Goal: Check status: Check status

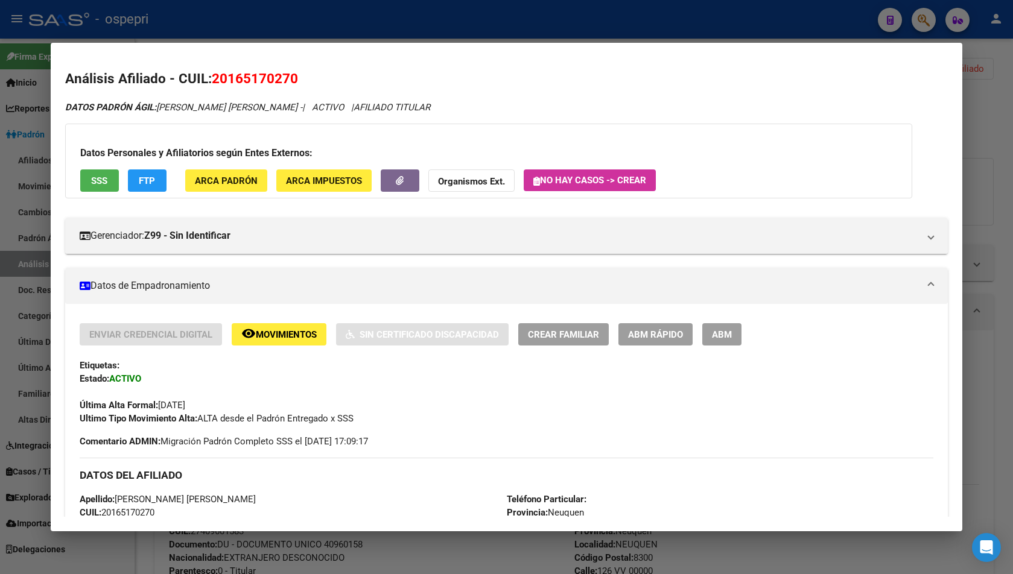
click at [973, 55] on div at bounding box center [506, 287] width 1013 height 574
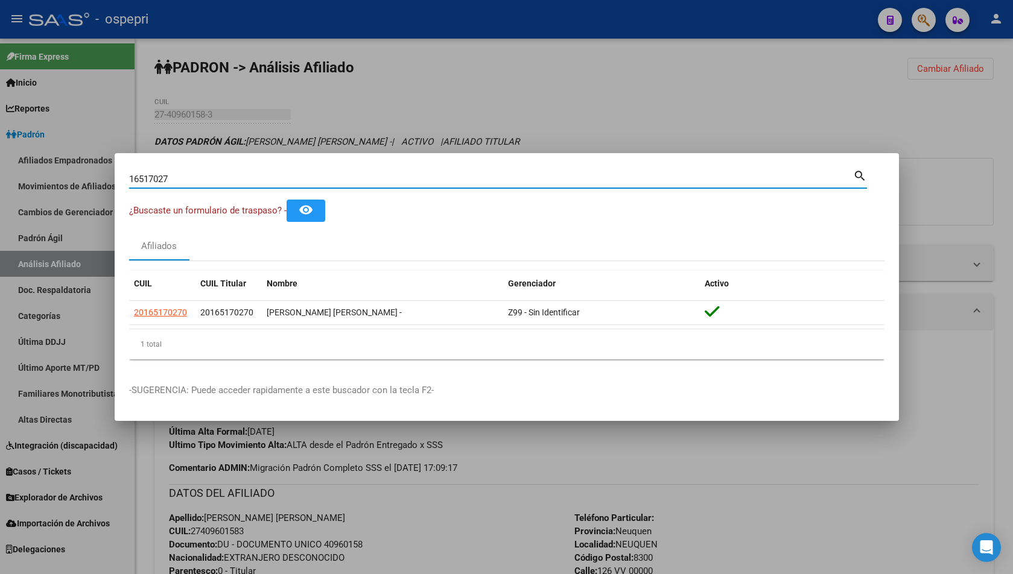
click at [306, 176] on input "16517027" at bounding box center [491, 179] width 724 height 11
paste input "38492798"
type input "38492798"
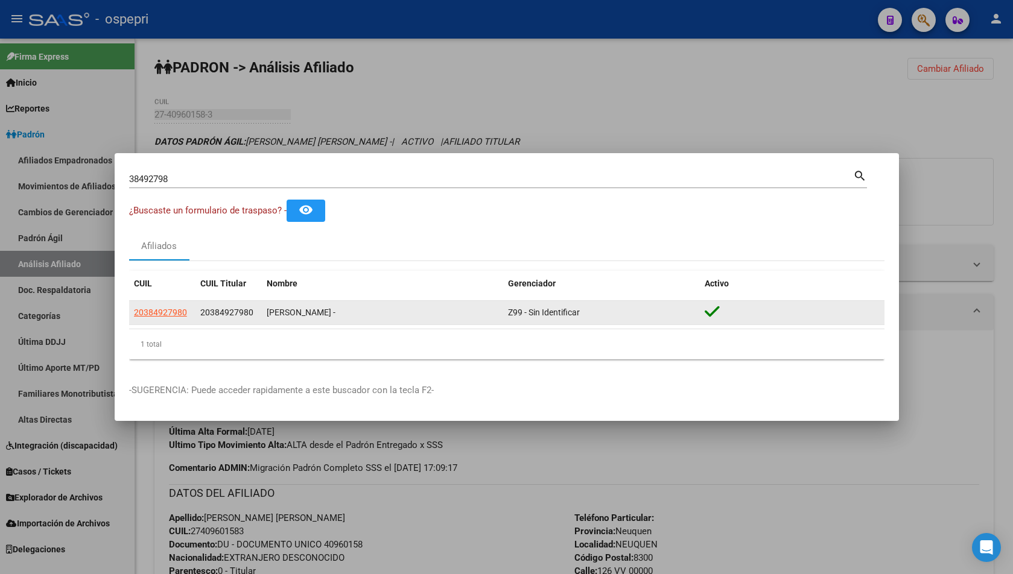
click at [162, 306] on app-link-go-to "20384927980" at bounding box center [160, 313] width 53 height 14
click at [164, 312] on span "20384927980" at bounding box center [160, 313] width 53 height 10
type textarea "20384927980"
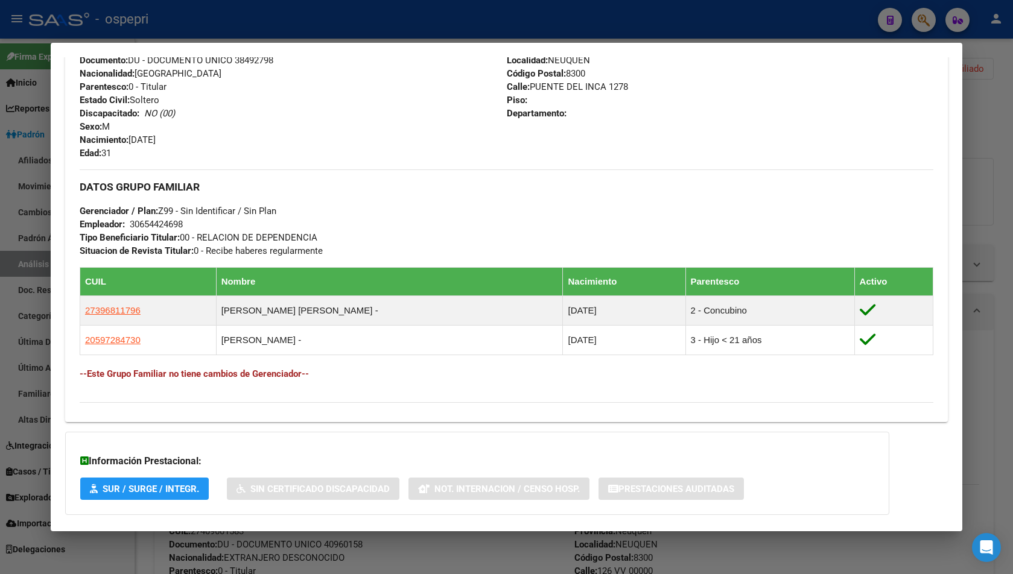
scroll to position [530, 0]
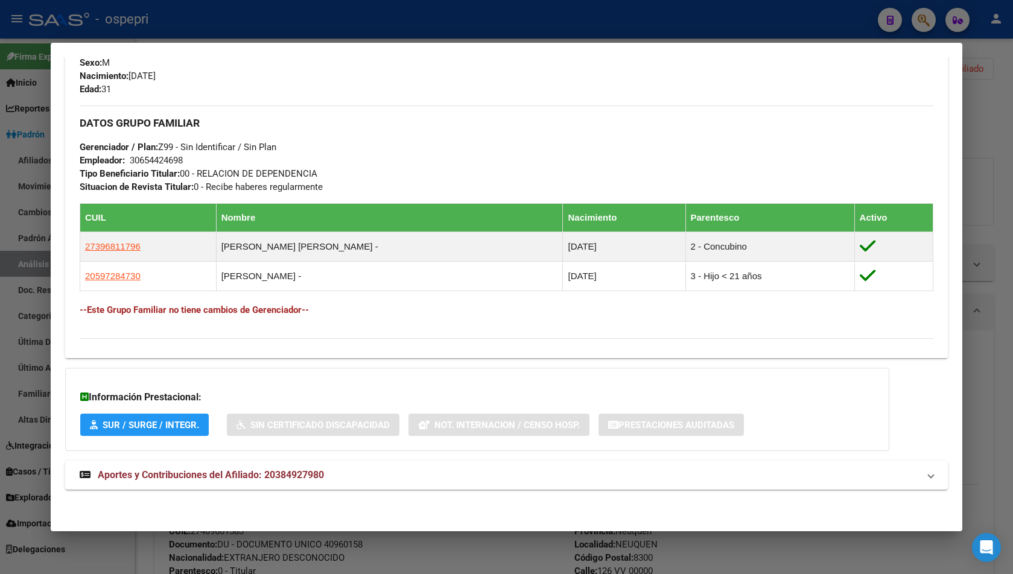
click at [288, 501] on div "DATOS PADRÓN ÁGIL: [PERSON_NAME] - | ACTIVO | AFILIADO TITULAR Datos Personales…" at bounding box center [506, 37] width 883 height 933
click at [287, 482] on strong "Aportes y Contribuciones del Afiliado: 20384927980" at bounding box center [202, 475] width 244 height 14
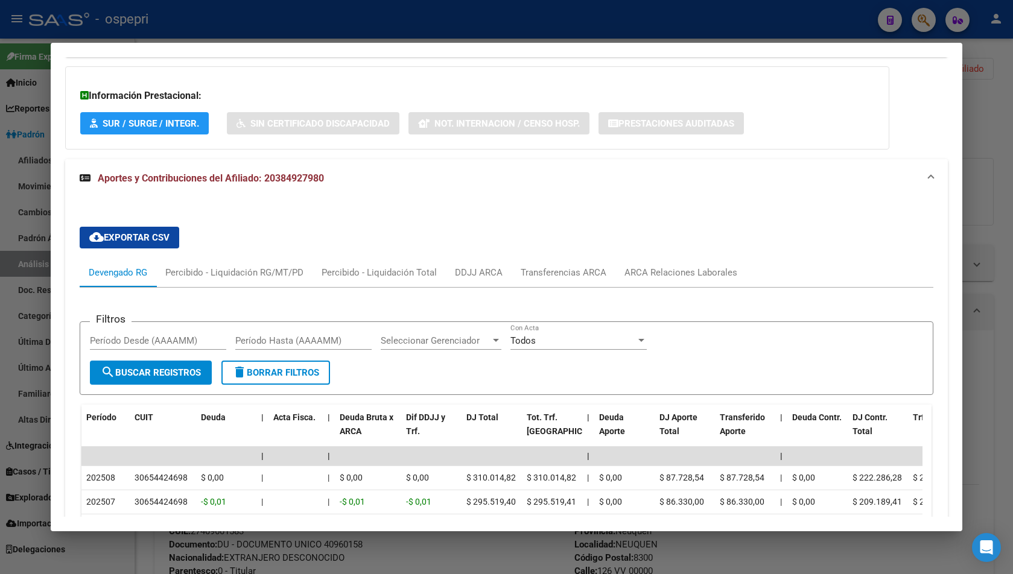
scroll to position [832, 0]
click at [671, 276] on div "ARCA Relaciones Laborales" at bounding box center [680, 271] width 113 height 13
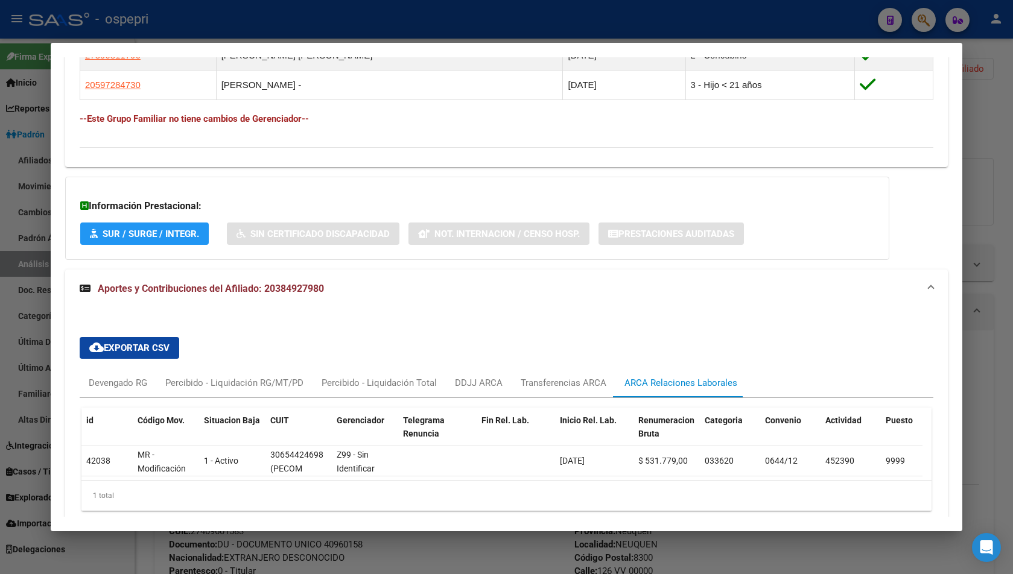
scroll to position [780, 0]
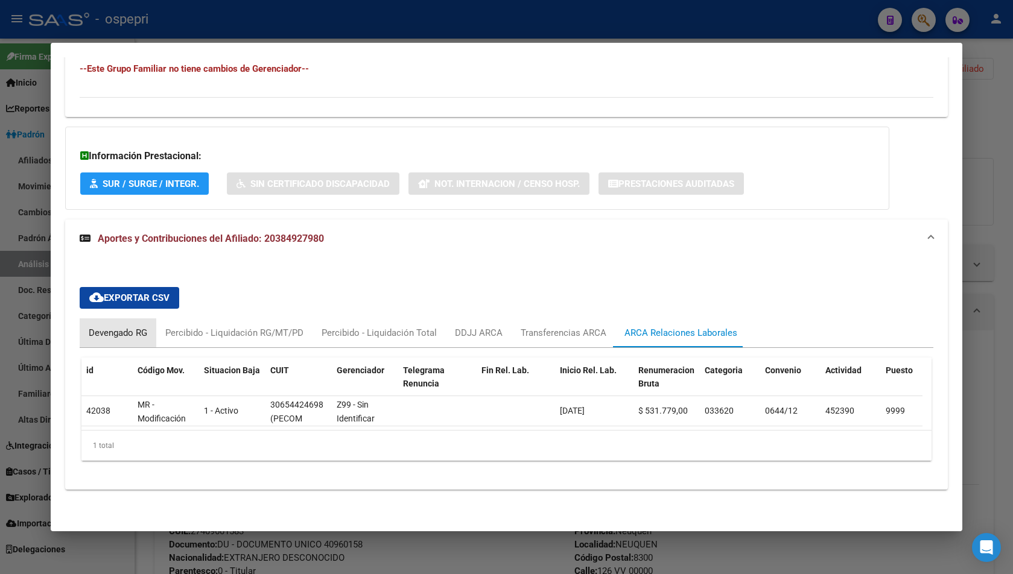
click at [115, 330] on div "Devengado RG" at bounding box center [118, 332] width 59 height 13
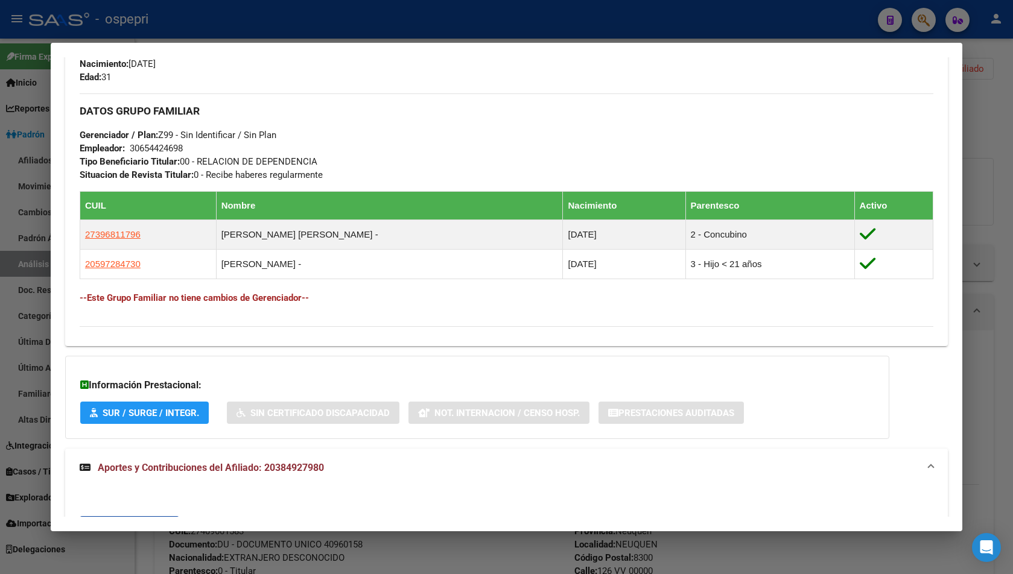
scroll to position [539, 0]
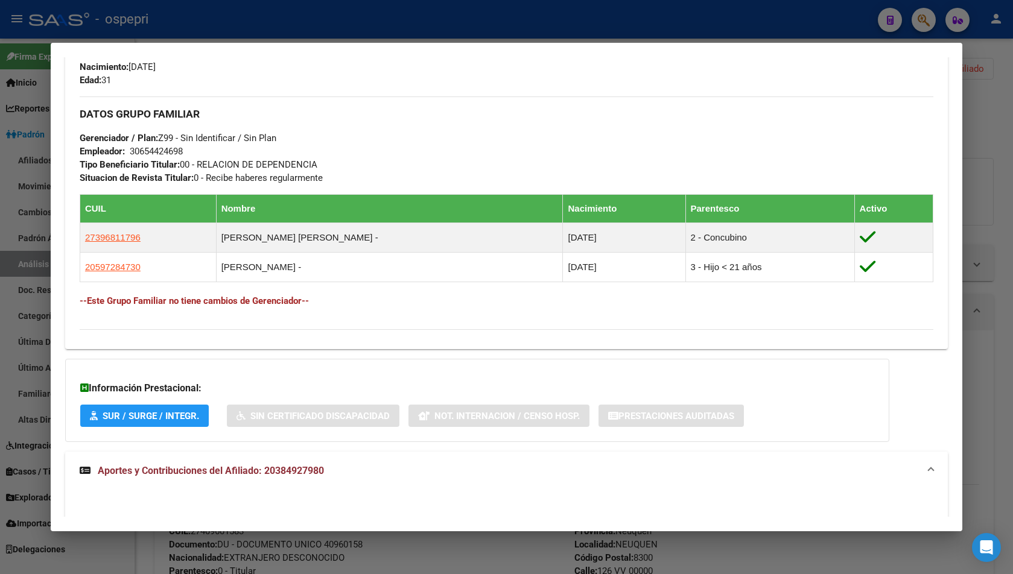
drag, startPoint x: 265, startPoint y: 470, endPoint x: 326, endPoint y: 471, distance: 60.9
click at [326, 471] on mat-panel-title "Aportes y Contribuciones del Afiliado: 20384927980" at bounding box center [499, 471] width 839 height 14
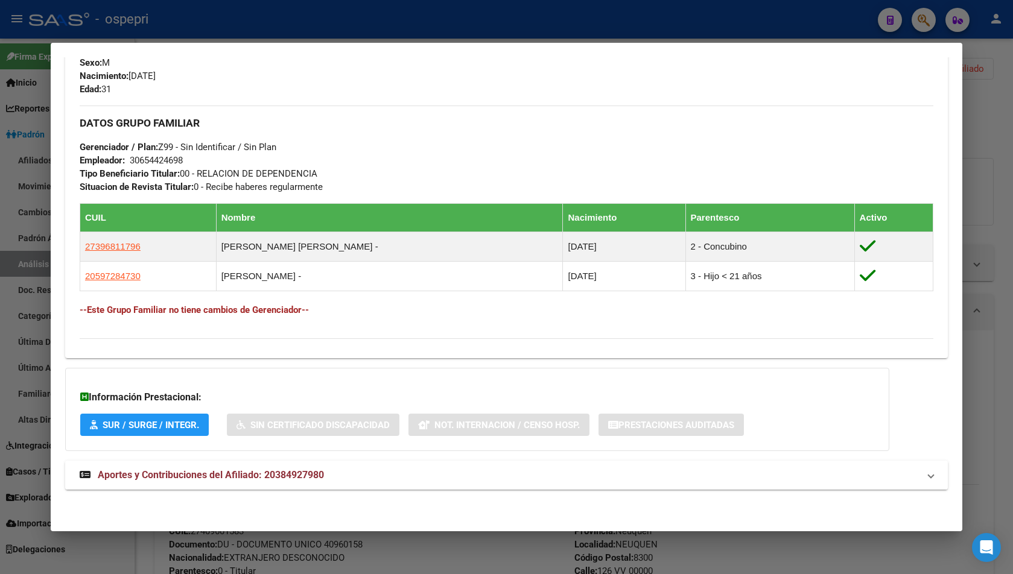
copy span "20384927980"
